Goal: Information Seeking & Learning: Find specific fact

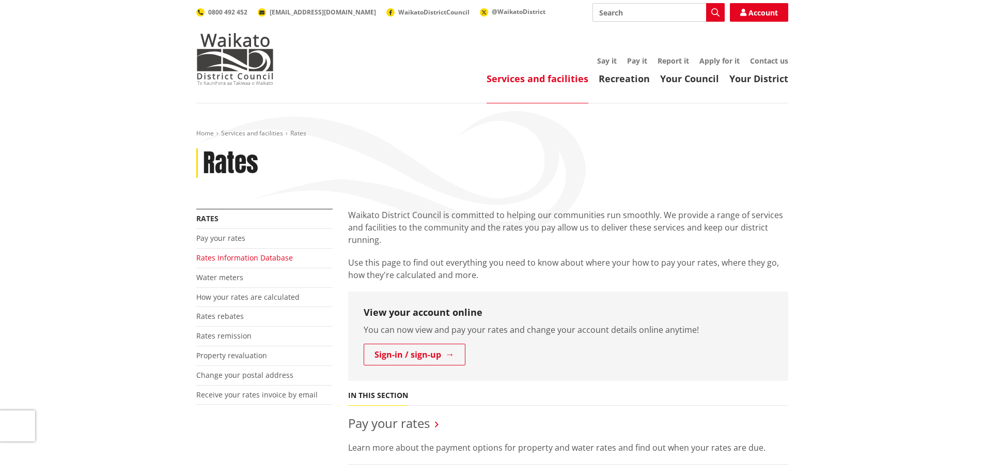
click at [245, 261] on link "Rates Information Database" at bounding box center [244, 258] width 97 height 10
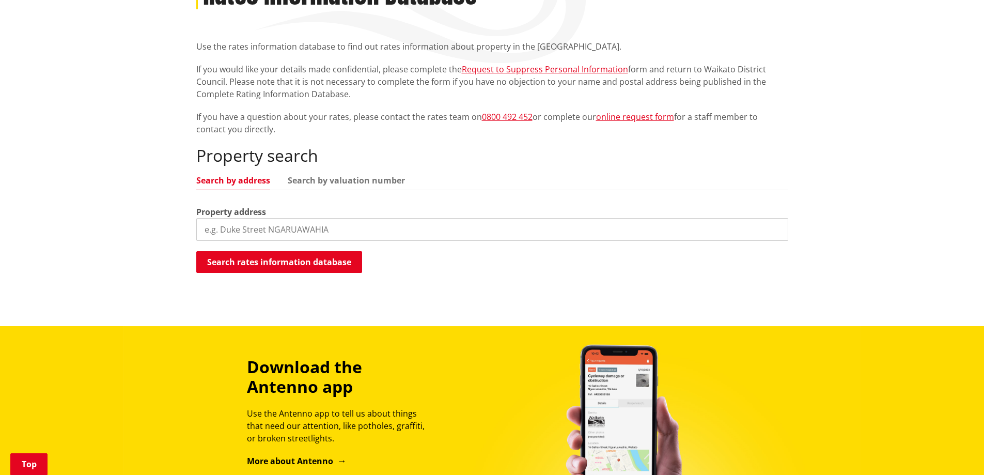
scroll to position [172, 0]
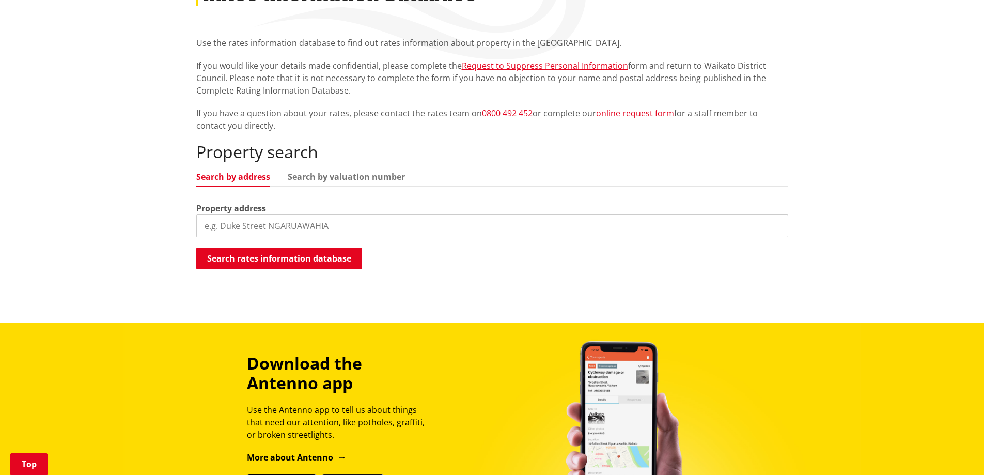
click at [258, 226] on input "search" at bounding box center [492, 225] width 592 height 23
type input "J"
type input "89 [PERSON_NAME]"
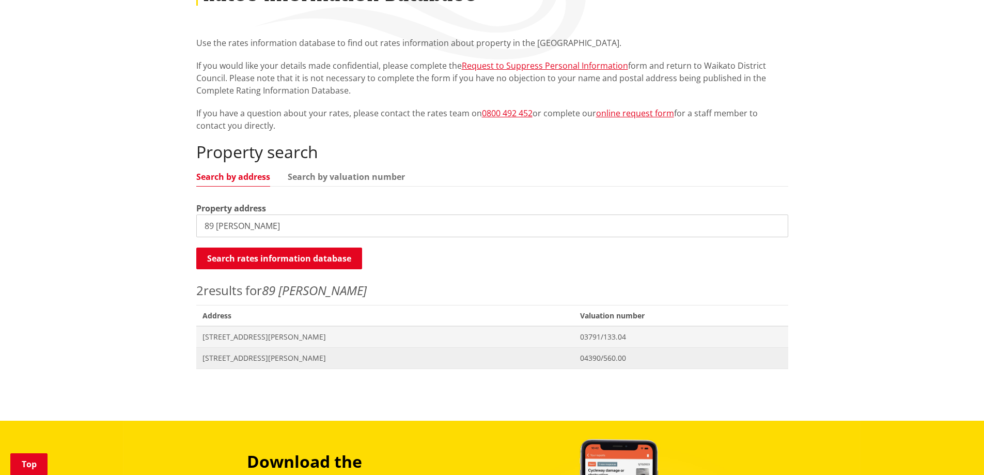
click at [280, 361] on span "[STREET_ADDRESS][PERSON_NAME]" at bounding box center [385, 358] width 366 height 10
